Goal: Transaction & Acquisition: Purchase product/service

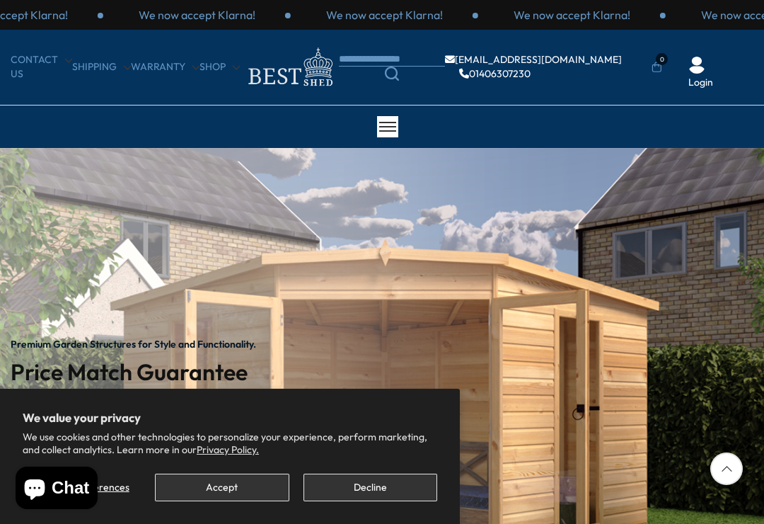
click at [250, 492] on button "Accept" at bounding box center [222, 487] width 134 height 28
click at [250, 493] on button "Accept" at bounding box center [222, 487] width 134 height 28
click at [397, 485] on button "Decline" at bounding box center [371, 487] width 134 height 28
click at [390, 493] on button "Decline" at bounding box center [371, 487] width 134 height 28
click at [388, 489] on button "Decline" at bounding box center [371, 487] width 134 height 28
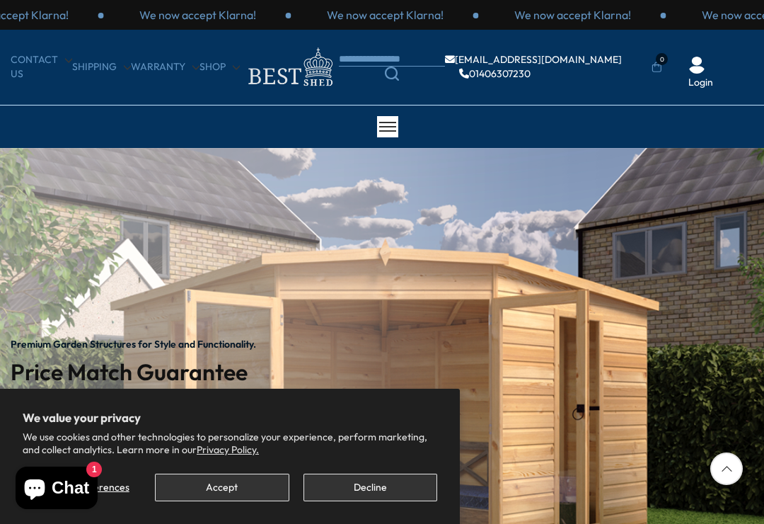
click at [726, 468] on div at bounding box center [726, 468] width 33 height 33
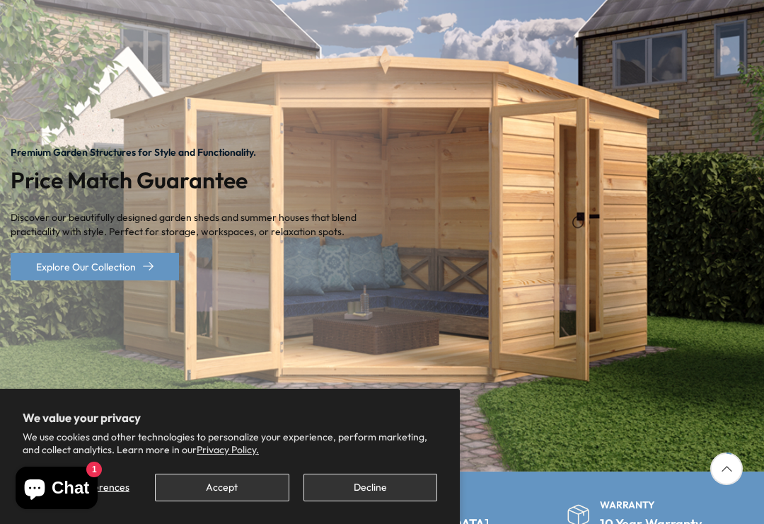
scroll to position [197, 0]
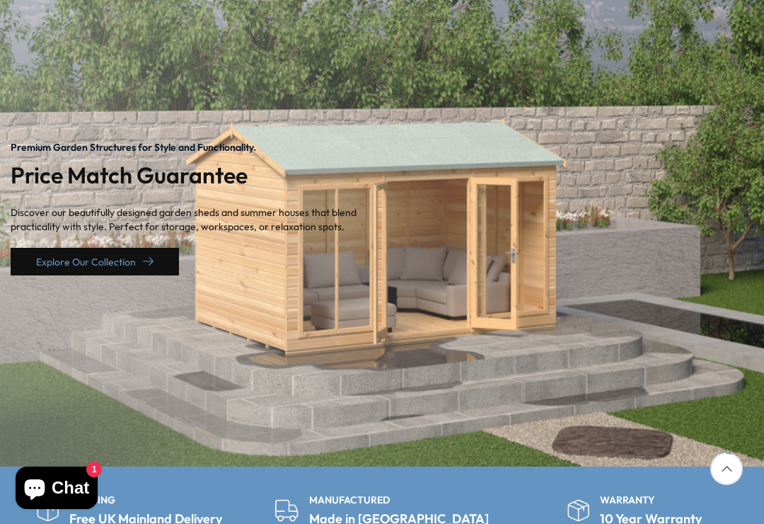
click at [155, 258] on link "Explore Our Collection" at bounding box center [95, 262] width 168 height 28
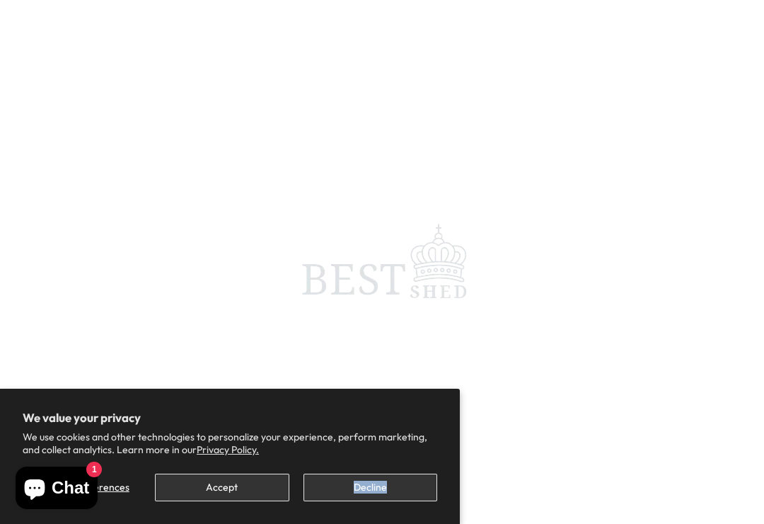
click at [392, 493] on button "Decline" at bounding box center [371, 487] width 134 height 28
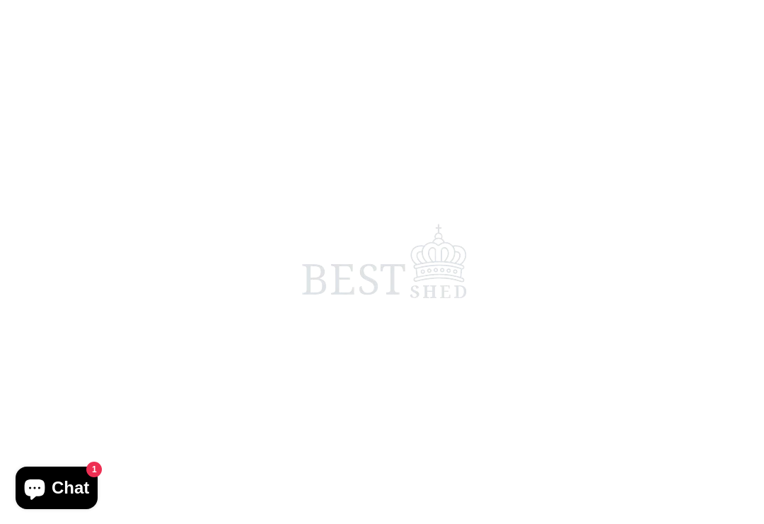
click at [395, 491] on span at bounding box center [382, 262] width 764 height 524
click at [396, 495] on span at bounding box center [382, 262] width 764 height 524
click at [418, 462] on span at bounding box center [382, 262] width 764 height 524
